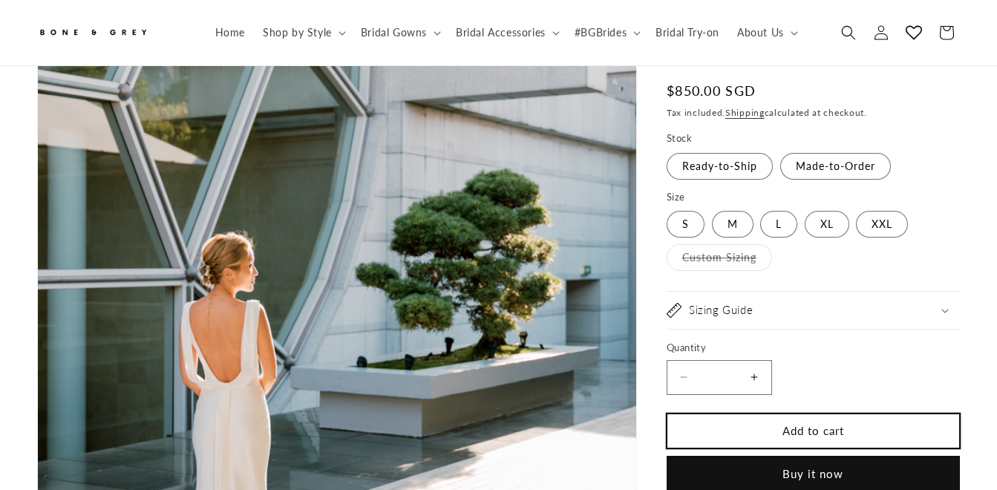
scroll to position [363, 0]
click at [847, 420] on button "Add to cart" at bounding box center [813, 430] width 293 height 35
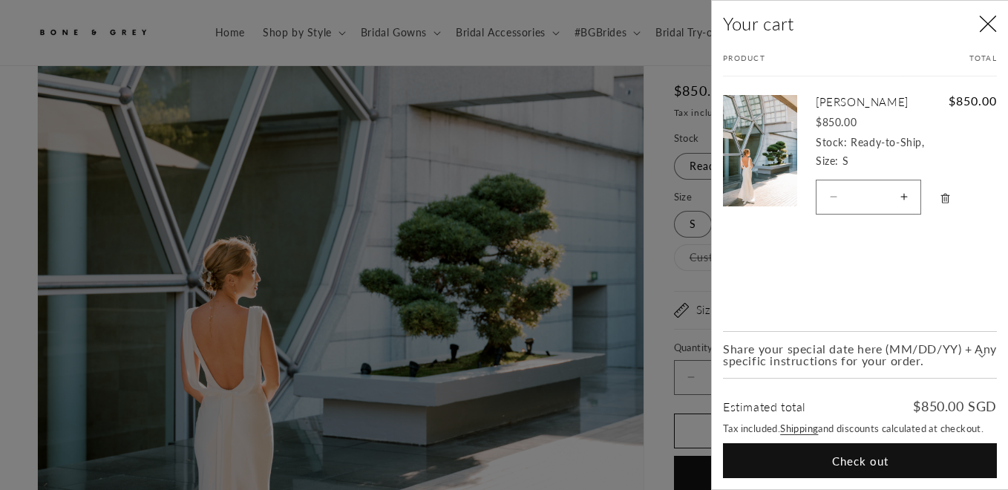
scroll to position [0, 336]
click at [985, 349] on span "Share your special date here (MM/DD/YY) + Any specific instructions for your or…" at bounding box center [860, 355] width 274 height 24
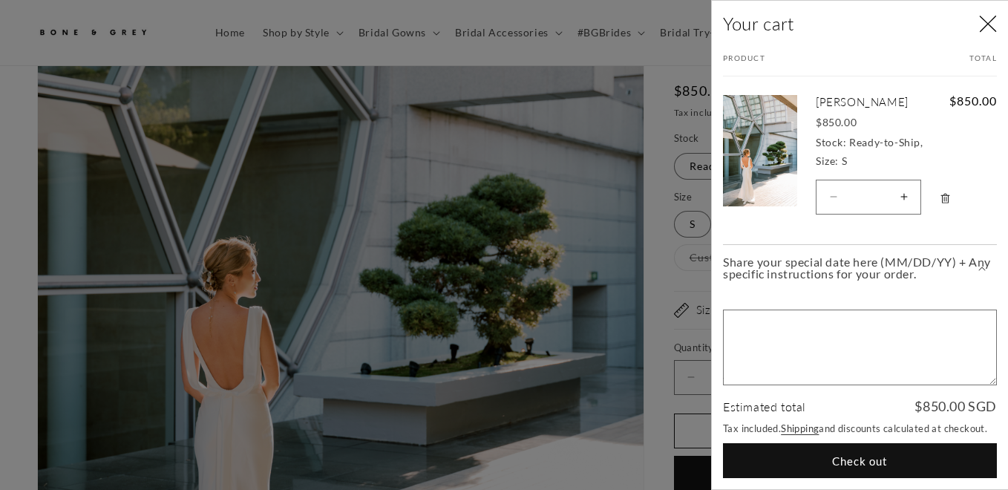
scroll to position [0, 672]
click at [981, 269] on icon "Your cart" at bounding box center [981, 268] width 7 height 4
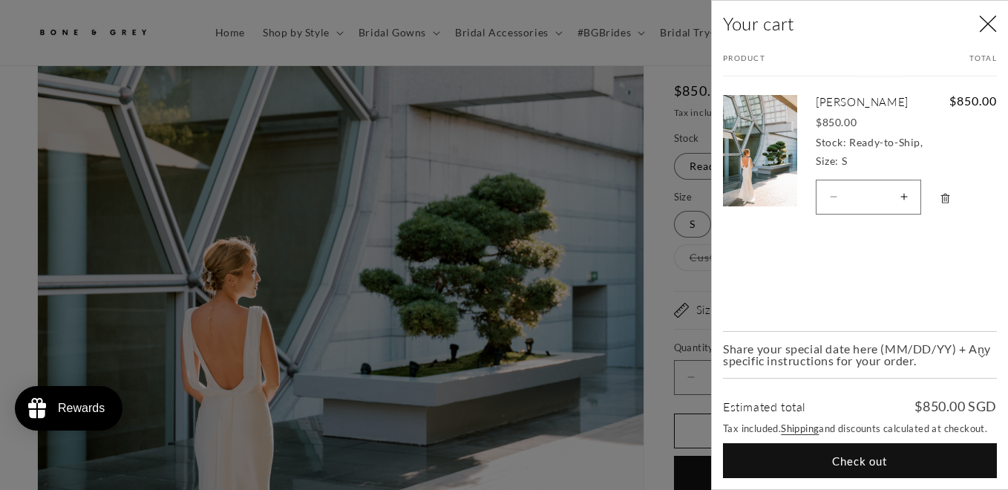
click at [910, 189] on button "Increase quantity for Julia" at bounding box center [903, 197] width 33 height 35
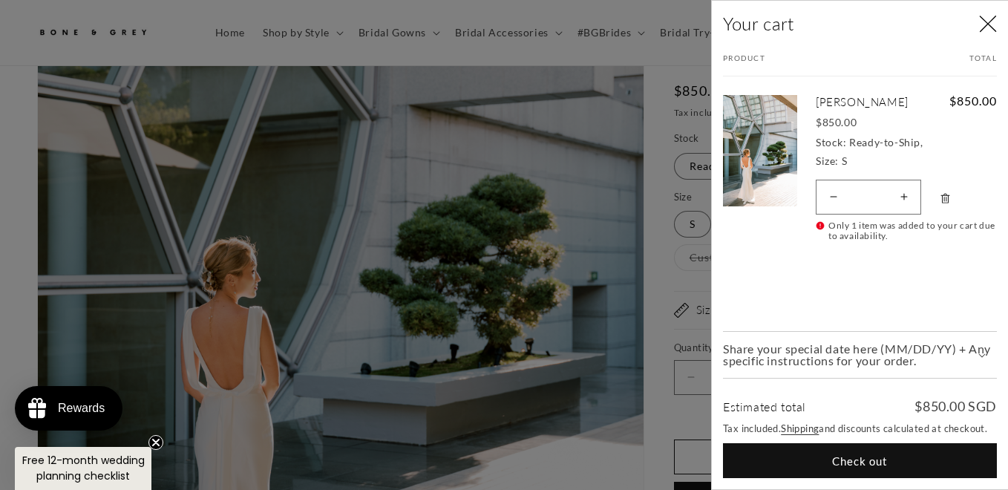
type input "*"
select select "**********"
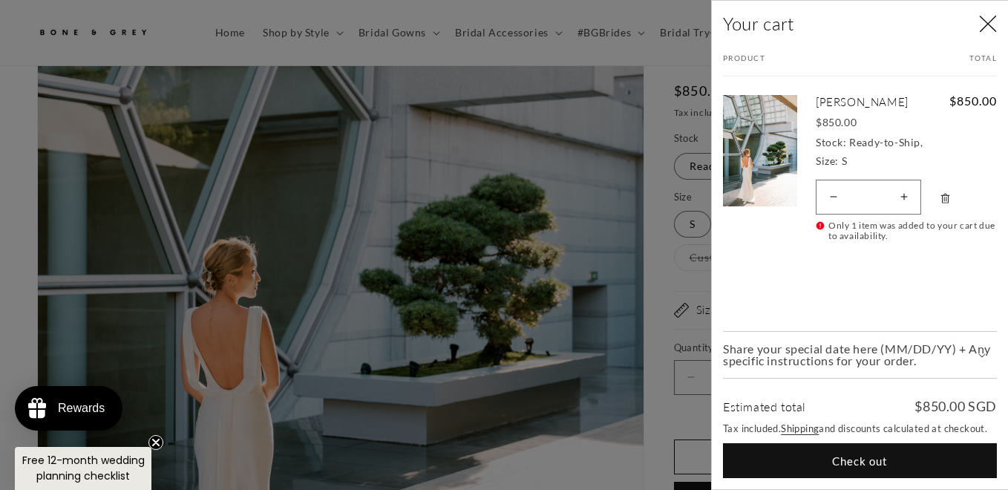
click at [634, 271] on div at bounding box center [504, 245] width 1008 height 490
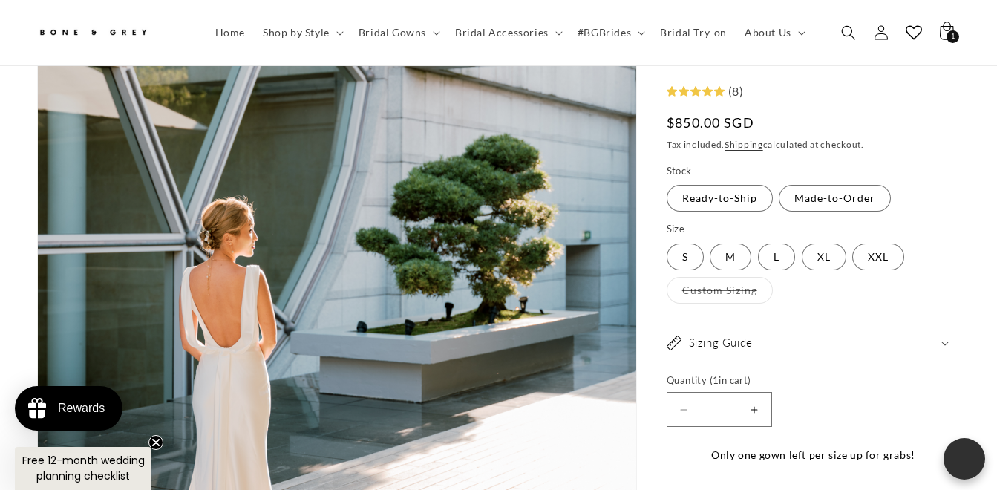
scroll to position [0, 332]
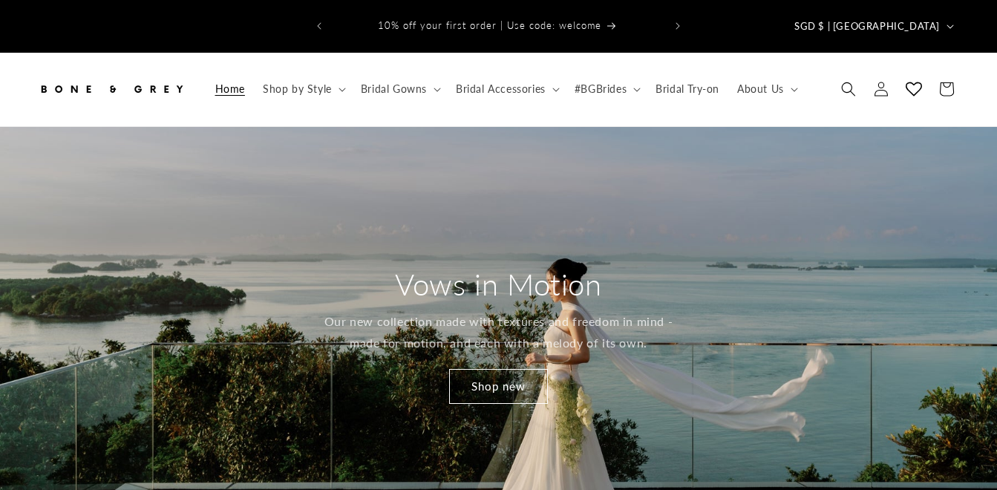
scroll to position [1476, 0]
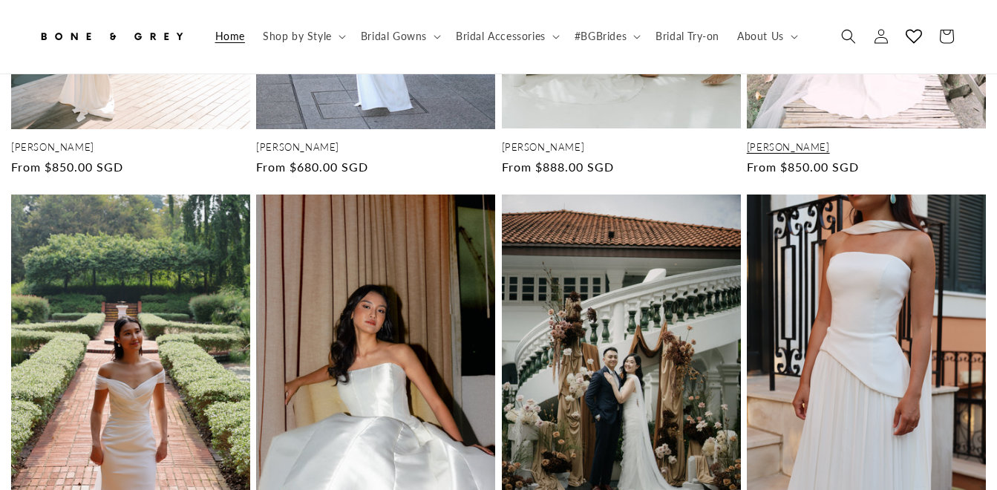
click at [816, 141] on link "Cora" at bounding box center [866, 147] width 239 height 13
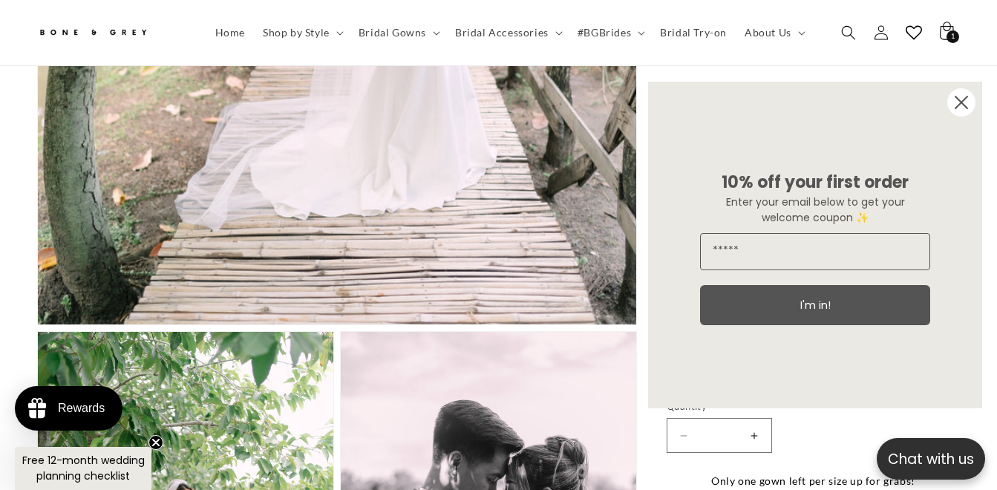
scroll to position [0, 332]
click at [950, 108] on circle "Close dialog" at bounding box center [961, 102] width 28 height 28
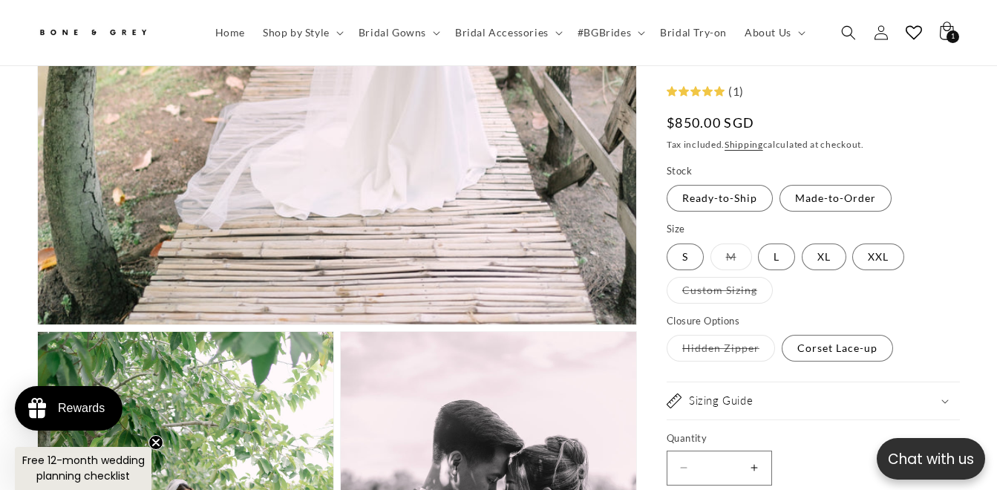
scroll to position [2219, 0]
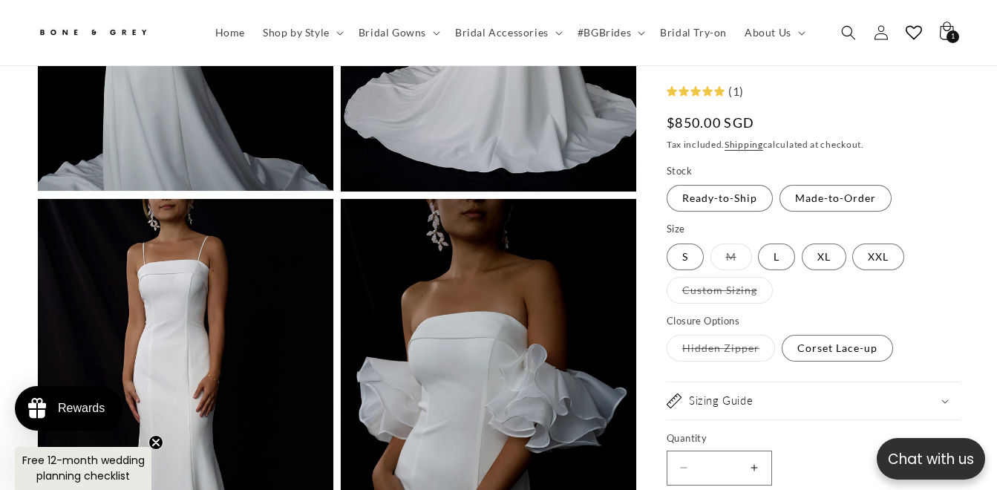
click at [757, 464] on button "Increase quantity for [PERSON_NAME]" at bounding box center [754, 468] width 33 height 35
click at [733, 246] on label "M Variant sold out or unavailable" at bounding box center [731, 256] width 42 height 27
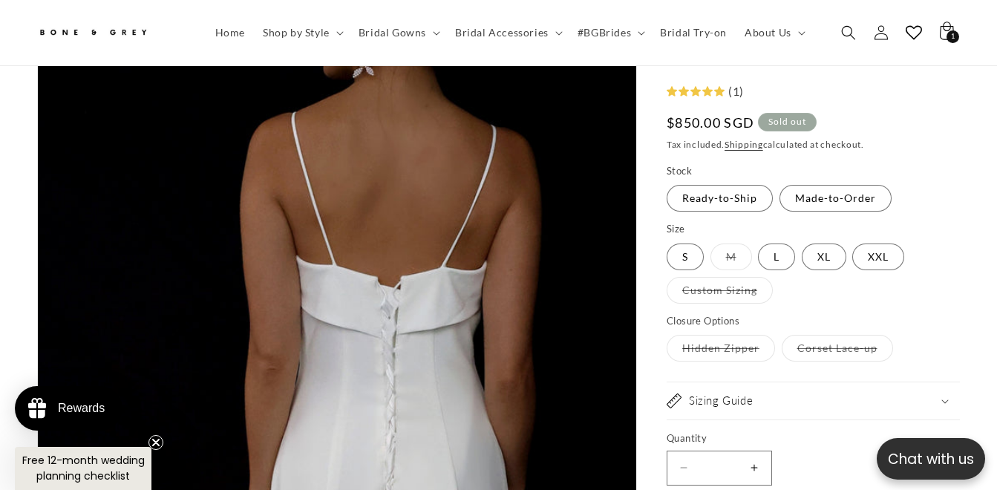
scroll to position [136, 0]
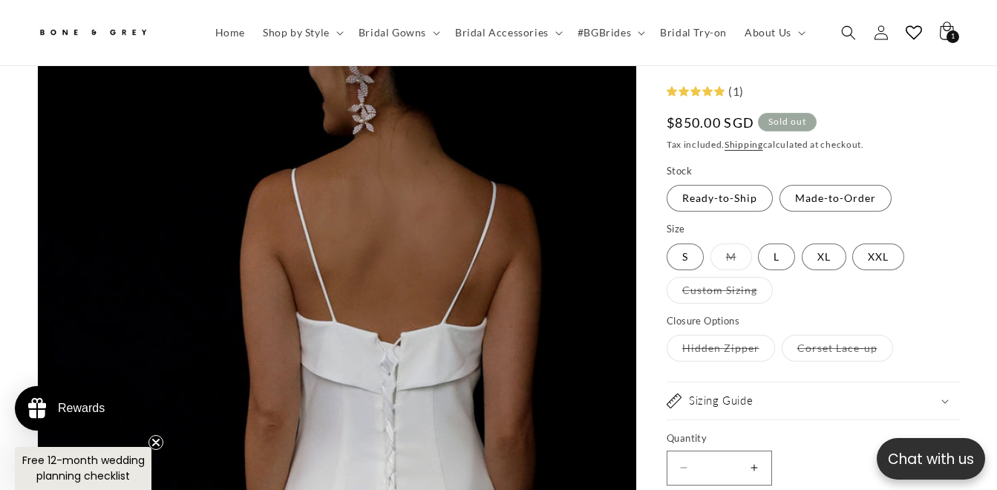
click at [948, 393] on summary "Sizing Guide" at bounding box center [813, 401] width 293 height 37
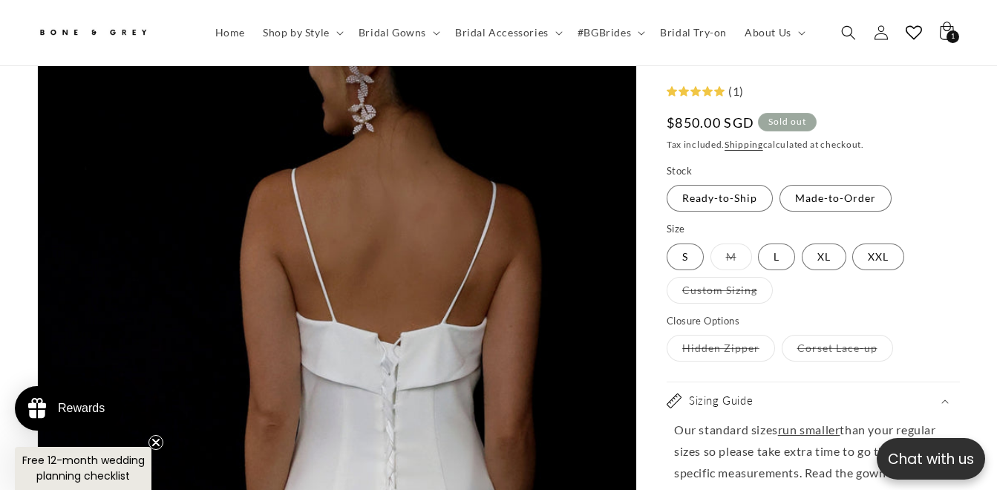
click at [948, 393] on summary "Sizing Guide" at bounding box center [813, 401] width 293 height 37
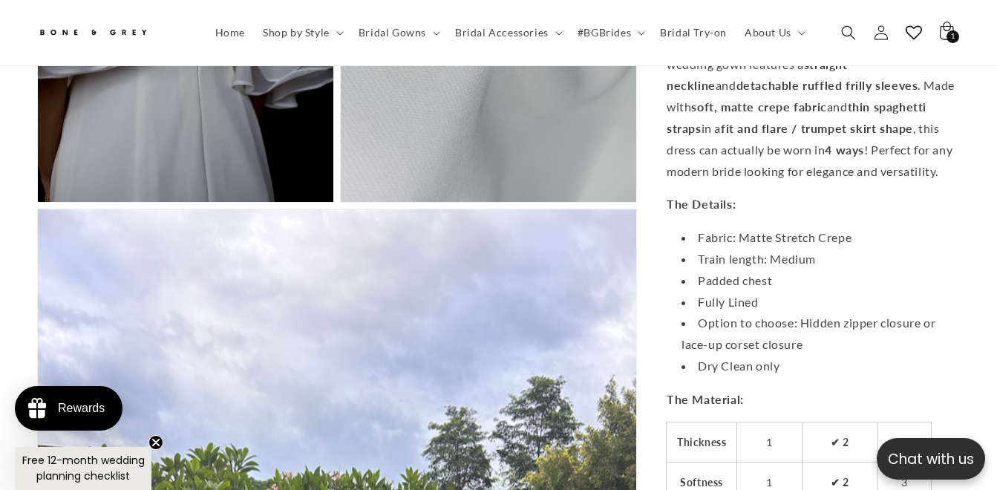
scroll to position [4090, 0]
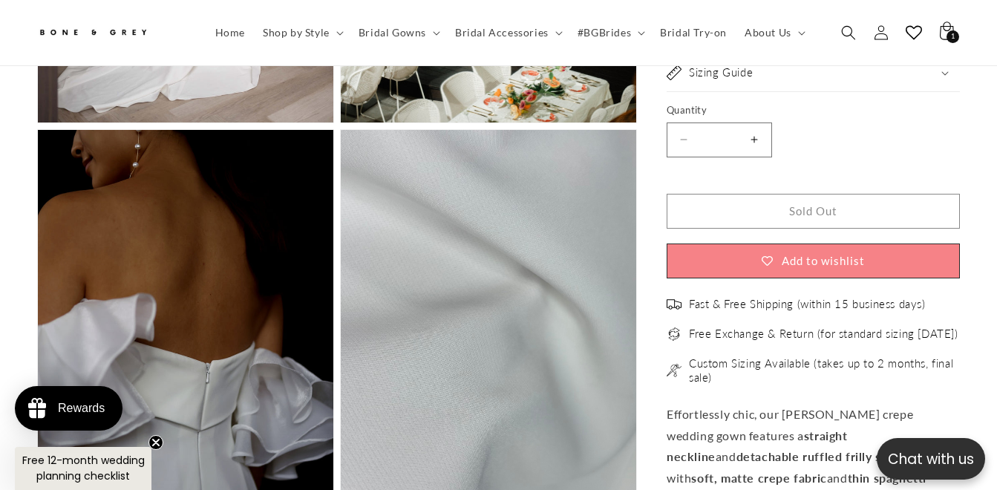
click at [766, 122] on button "Increase quantity for [PERSON_NAME]" at bounding box center [754, 139] width 33 height 35
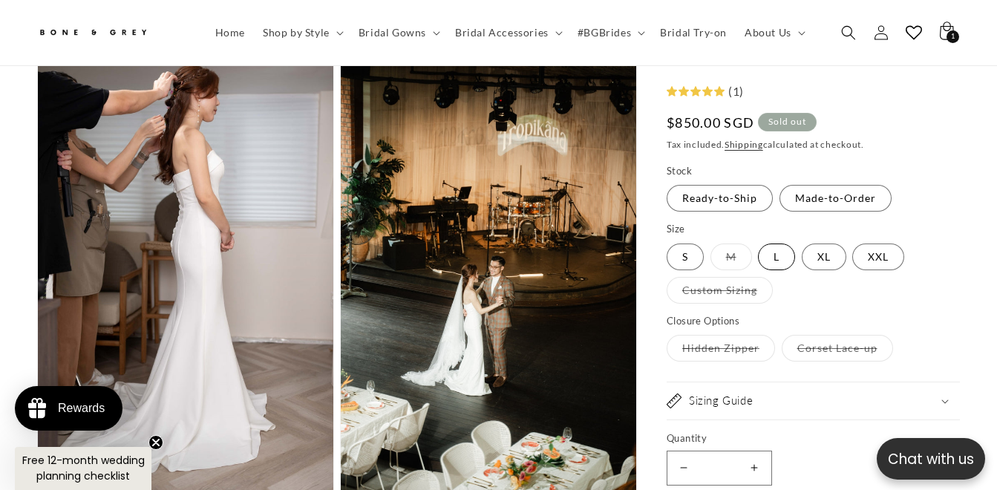
click at [785, 254] on label "L Variant sold out or unavailable" at bounding box center [776, 256] width 37 height 27
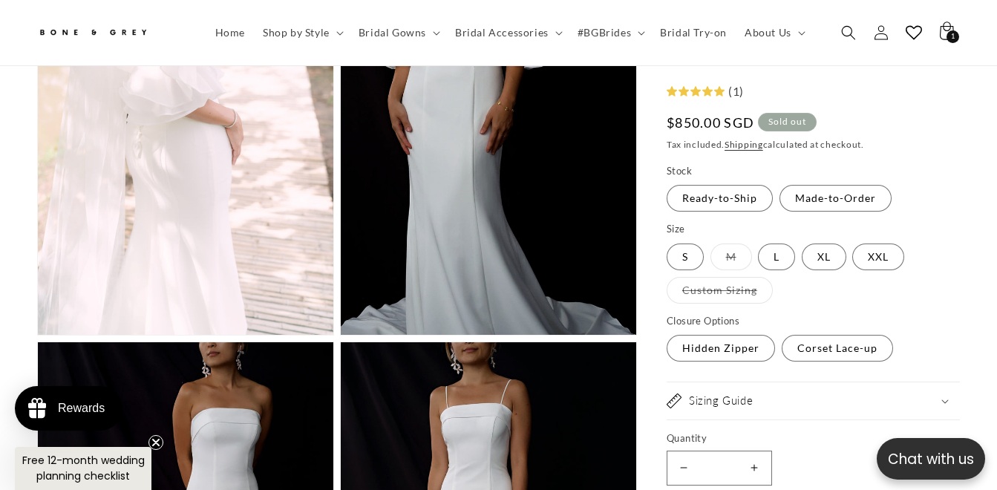
type input "*"
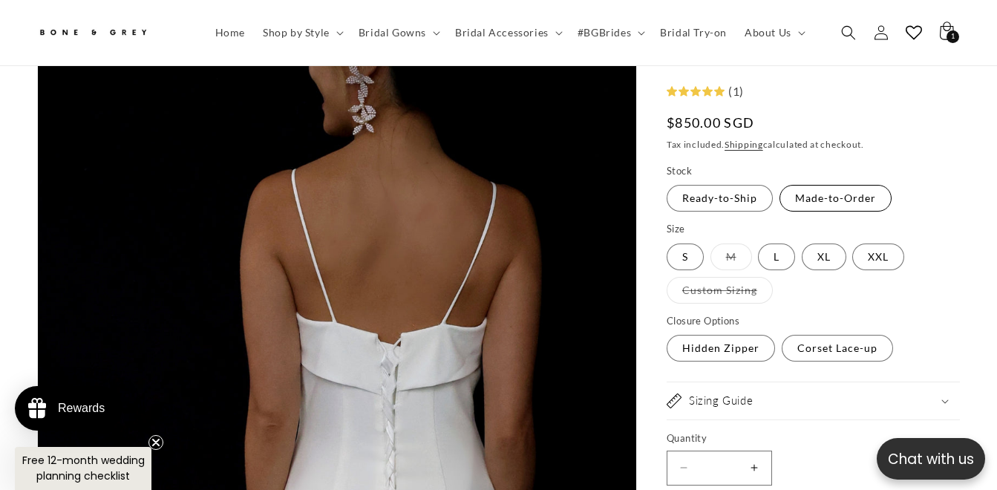
click at [855, 198] on label "Made-to-Order Variant sold out or unavailable" at bounding box center [835, 199] width 112 height 27
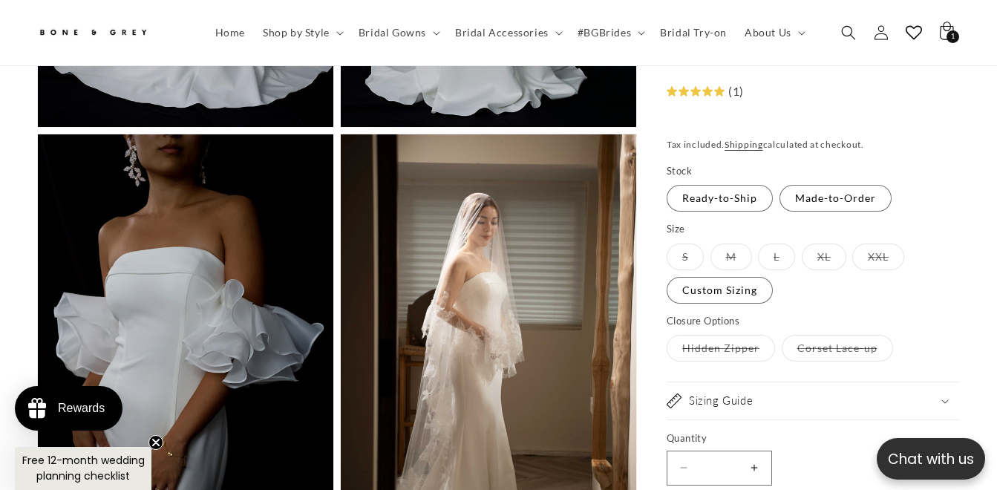
scroll to position [3847, 0]
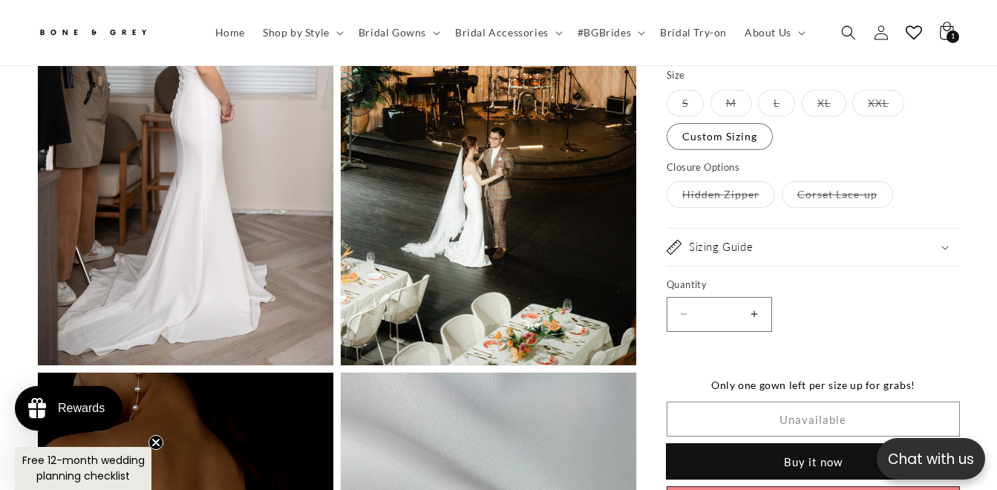
click at [808, 444] on button "Buy it now" at bounding box center [813, 461] width 293 height 35
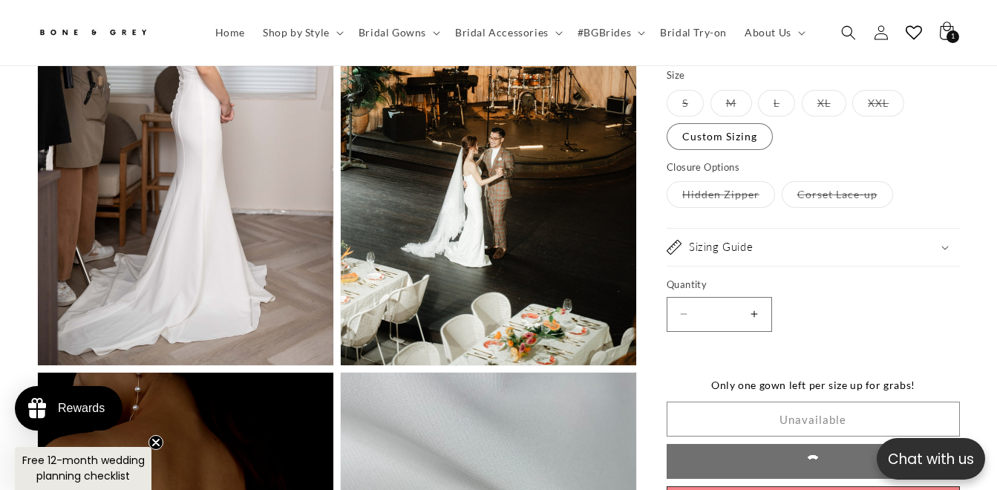
scroll to position [0, 332]
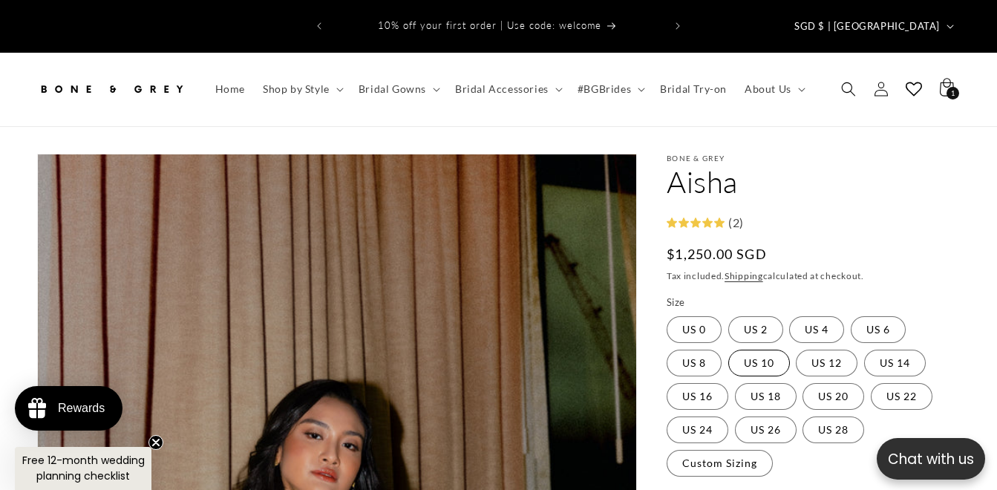
click at [759, 350] on label "US 10 Variant sold out or unavailable" at bounding box center [759, 363] width 62 height 27
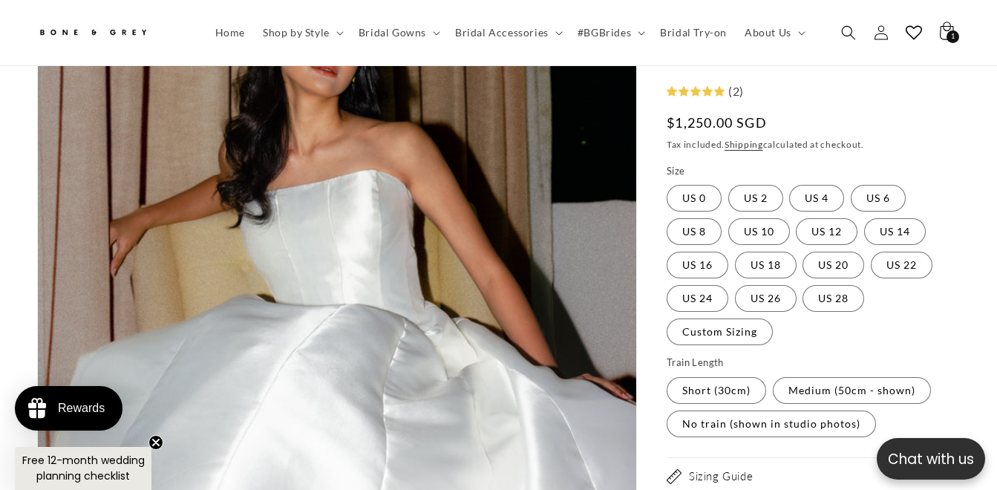
scroll to position [656, 0]
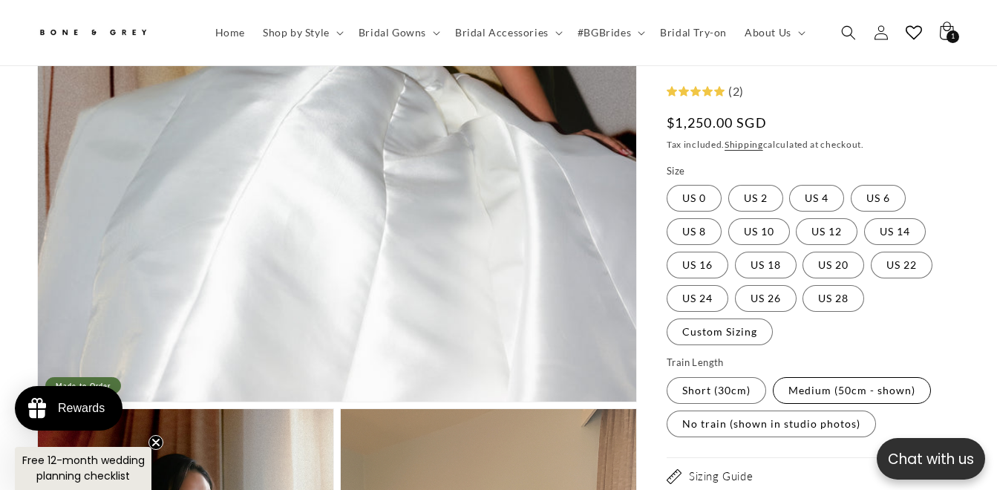
click at [794, 387] on label "Medium (50cm - shown) Variant sold out or unavailable" at bounding box center [852, 390] width 158 height 27
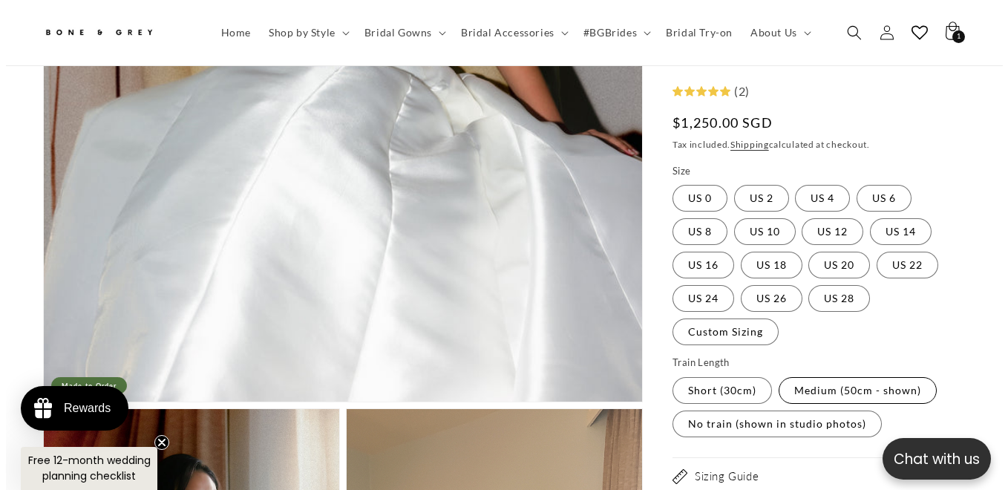
scroll to position [1398, 0]
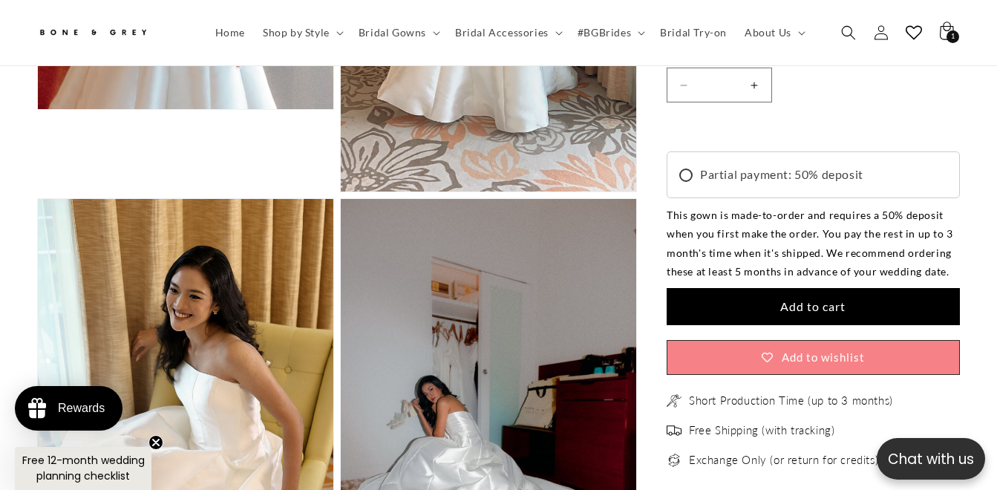
click at [813, 288] on button "Add to cart" at bounding box center [813, 306] width 293 height 37
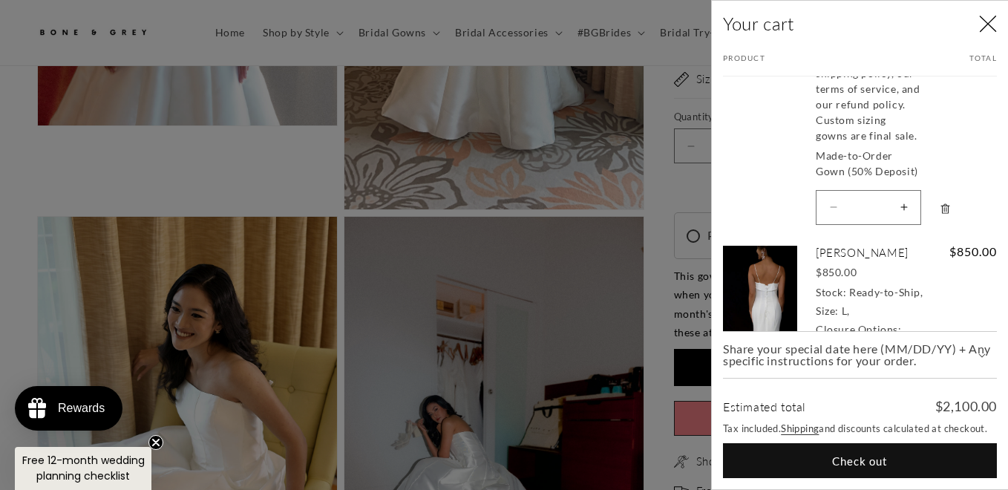
scroll to position [0, 672]
click at [910, 225] on button "Increase quantity for Aisha" at bounding box center [903, 207] width 33 height 35
type input "*"
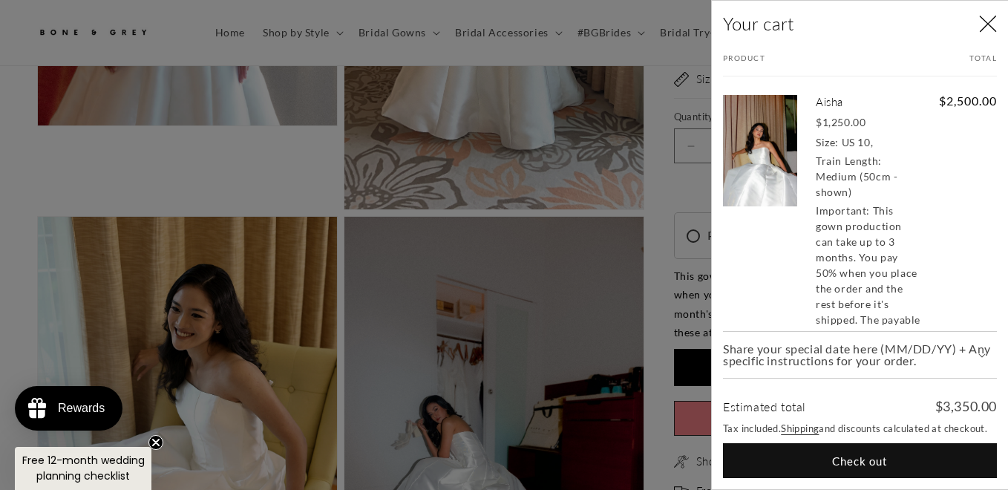
scroll to position [371, 0]
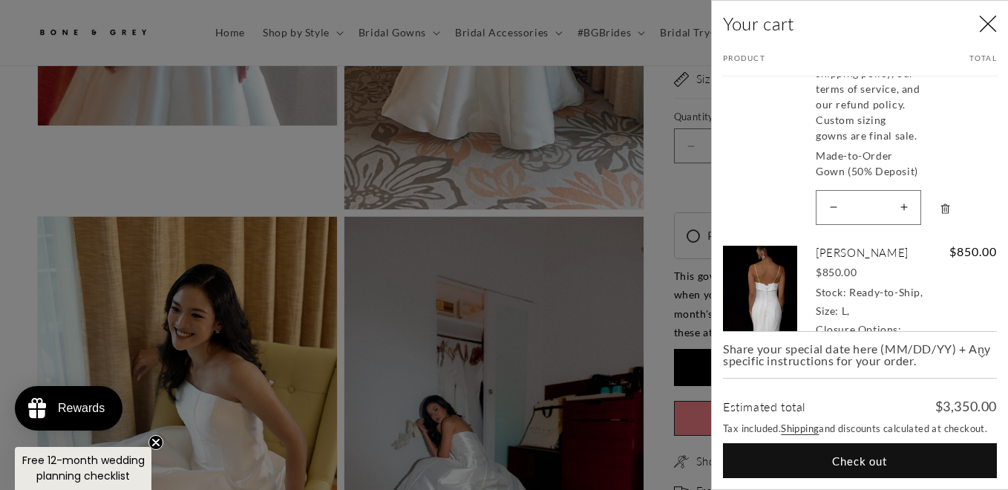
click at [897, 225] on button "Increase quantity for Aisha" at bounding box center [903, 207] width 33 height 35
type input "*"
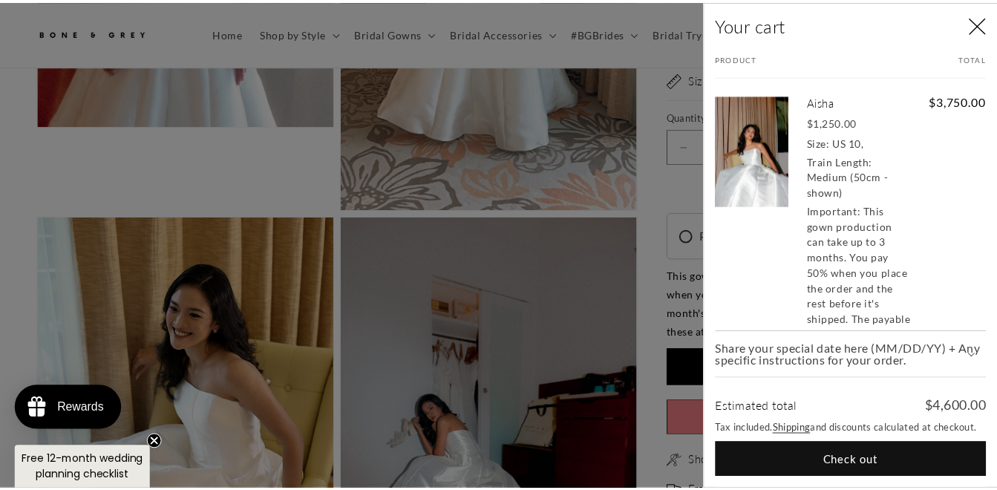
scroll to position [0, 336]
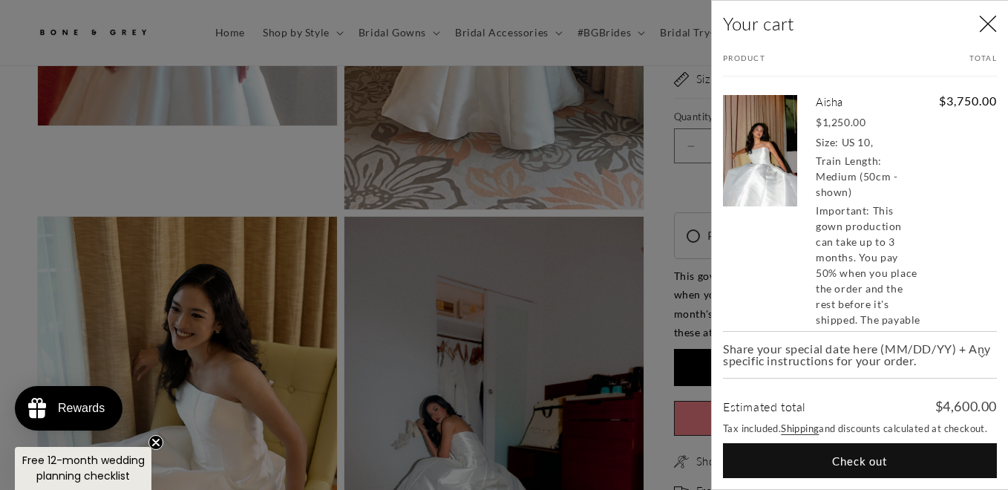
click at [984, 25] on icon "Close" at bounding box center [988, 24] width 18 height 18
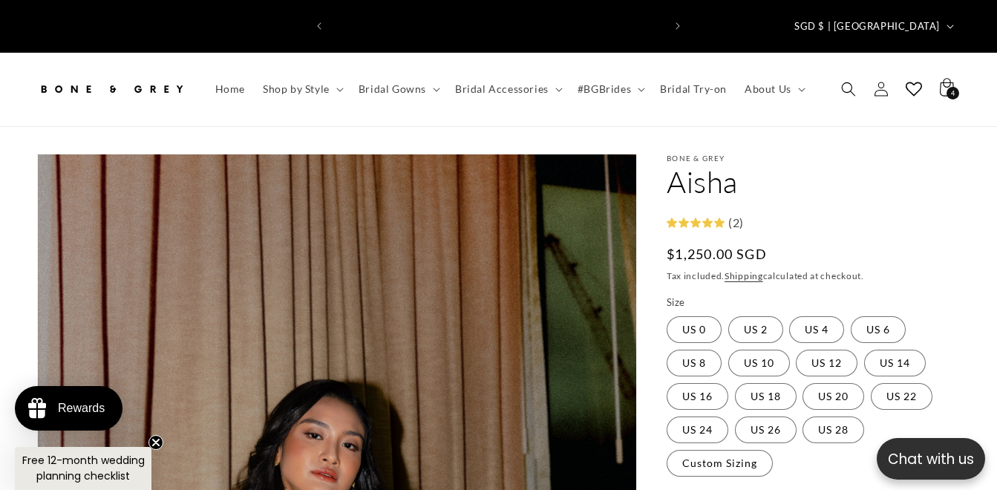
scroll to position [0, 0]
